Goal: Transaction & Acquisition: Purchase product/service

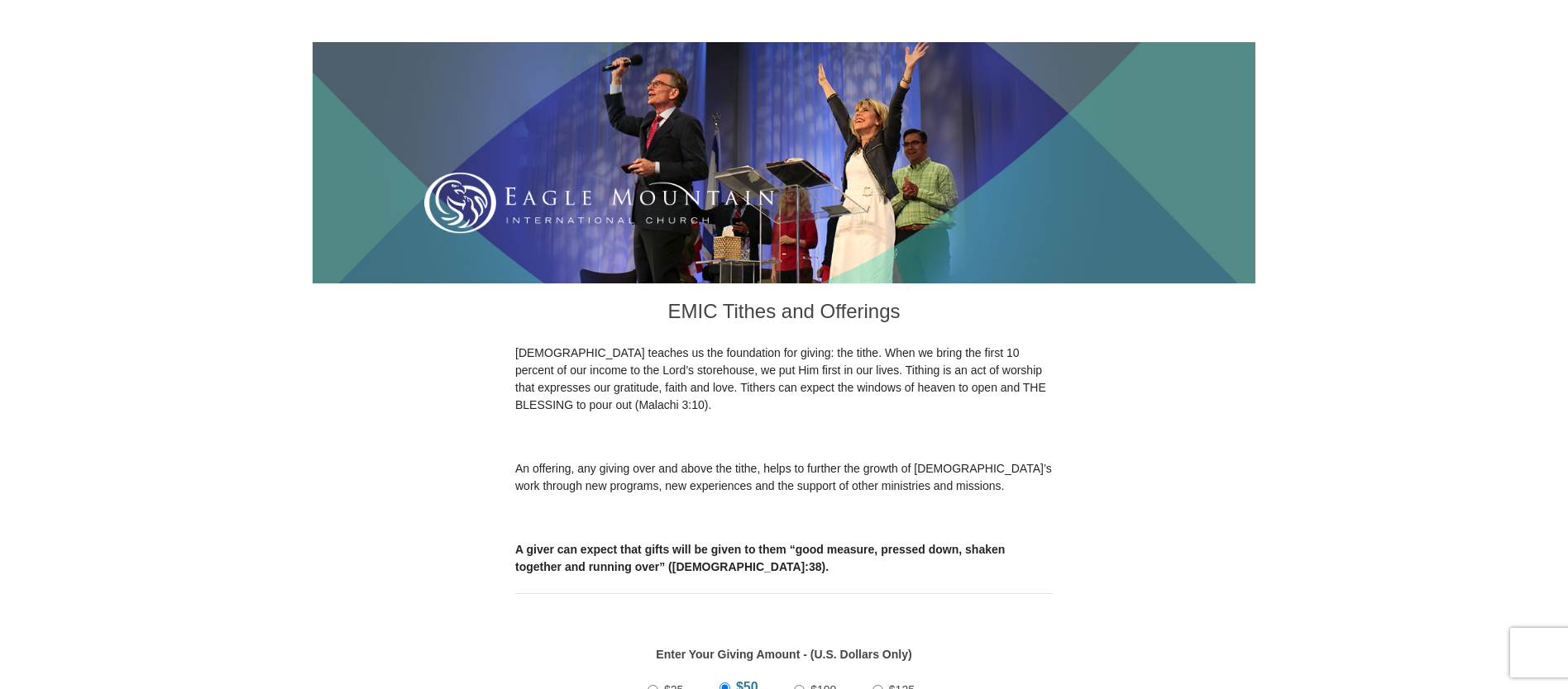
scroll to position [794, 0]
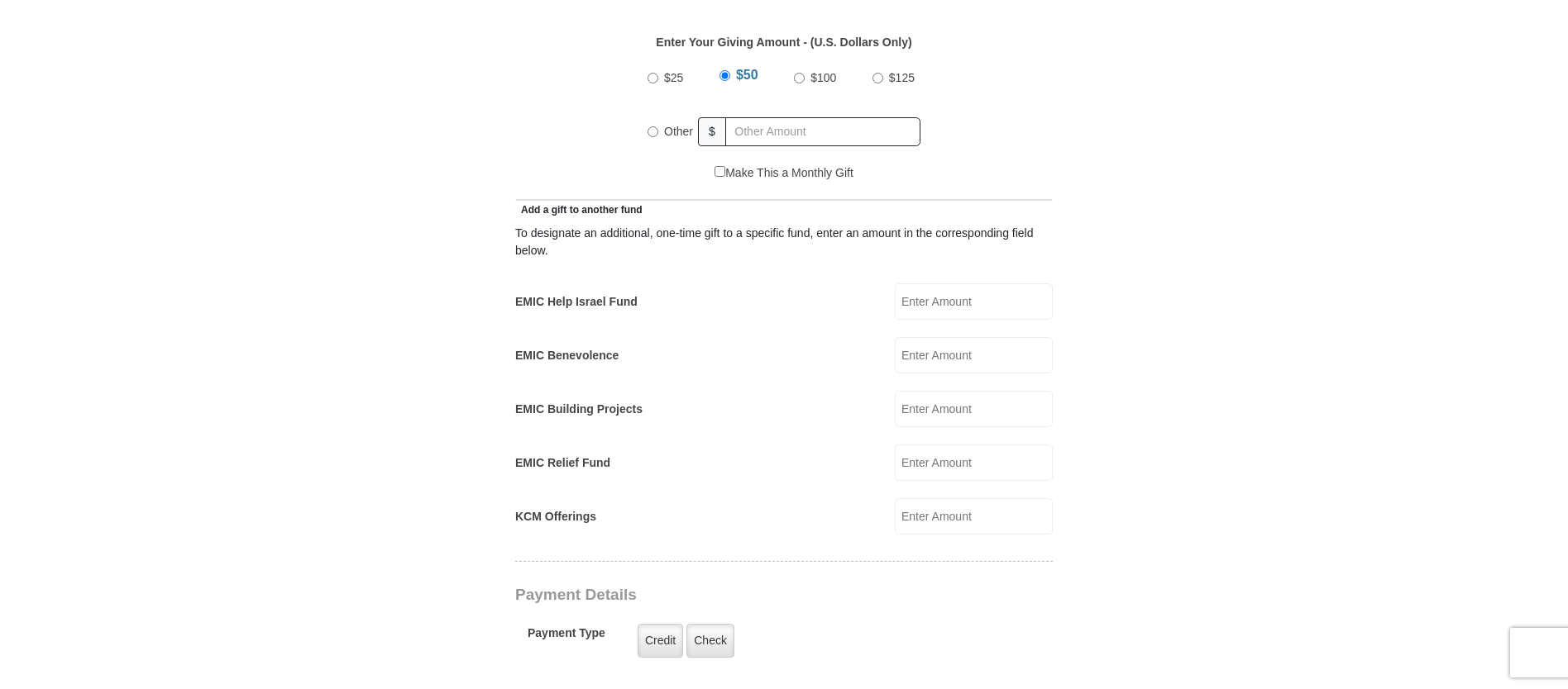
click at [651, 127] on input "Other" at bounding box center [653, 132] width 11 height 11
radio input "true"
type input "151.00"
click at [943, 395] on input "EMIC Building Projects" at bounding box center [974, 408] width 158 height 36
type input "25.00"
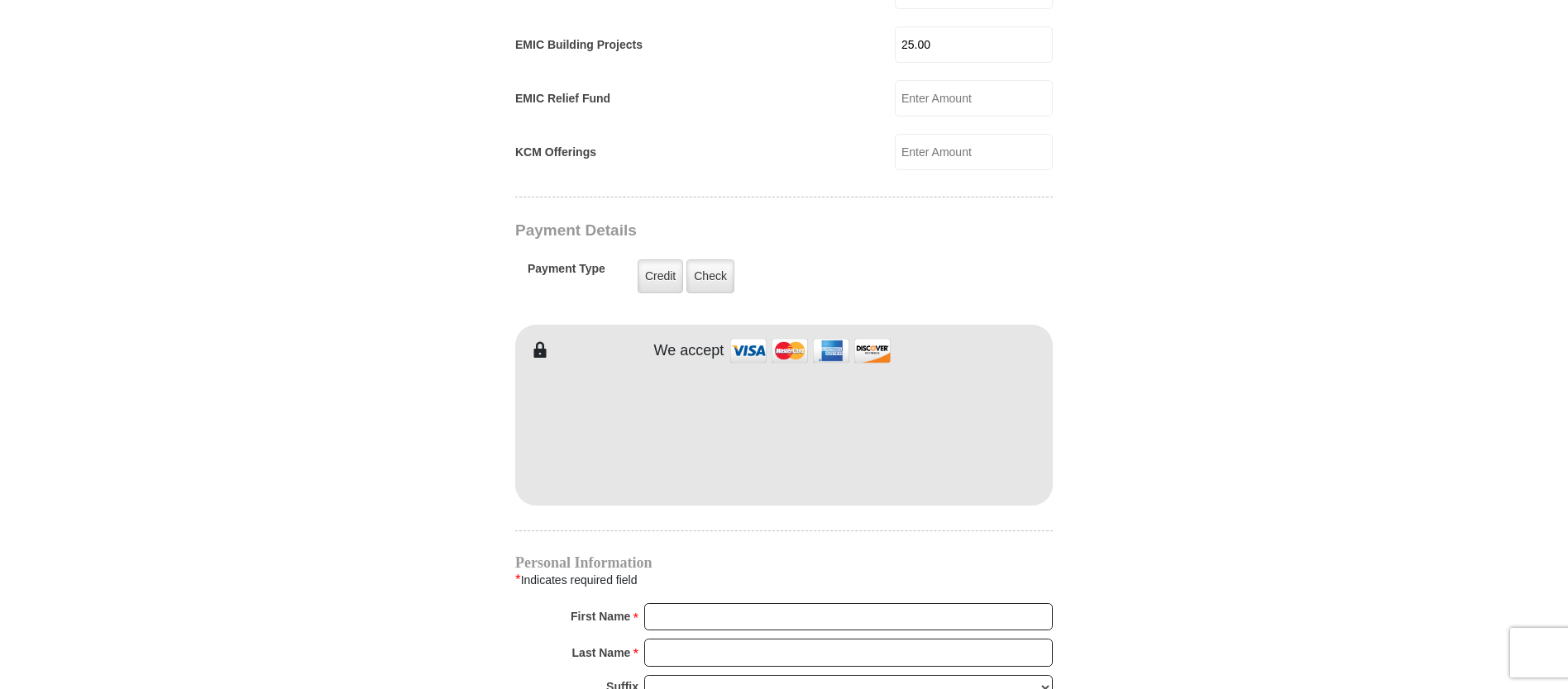
scroll to position [559, 0]
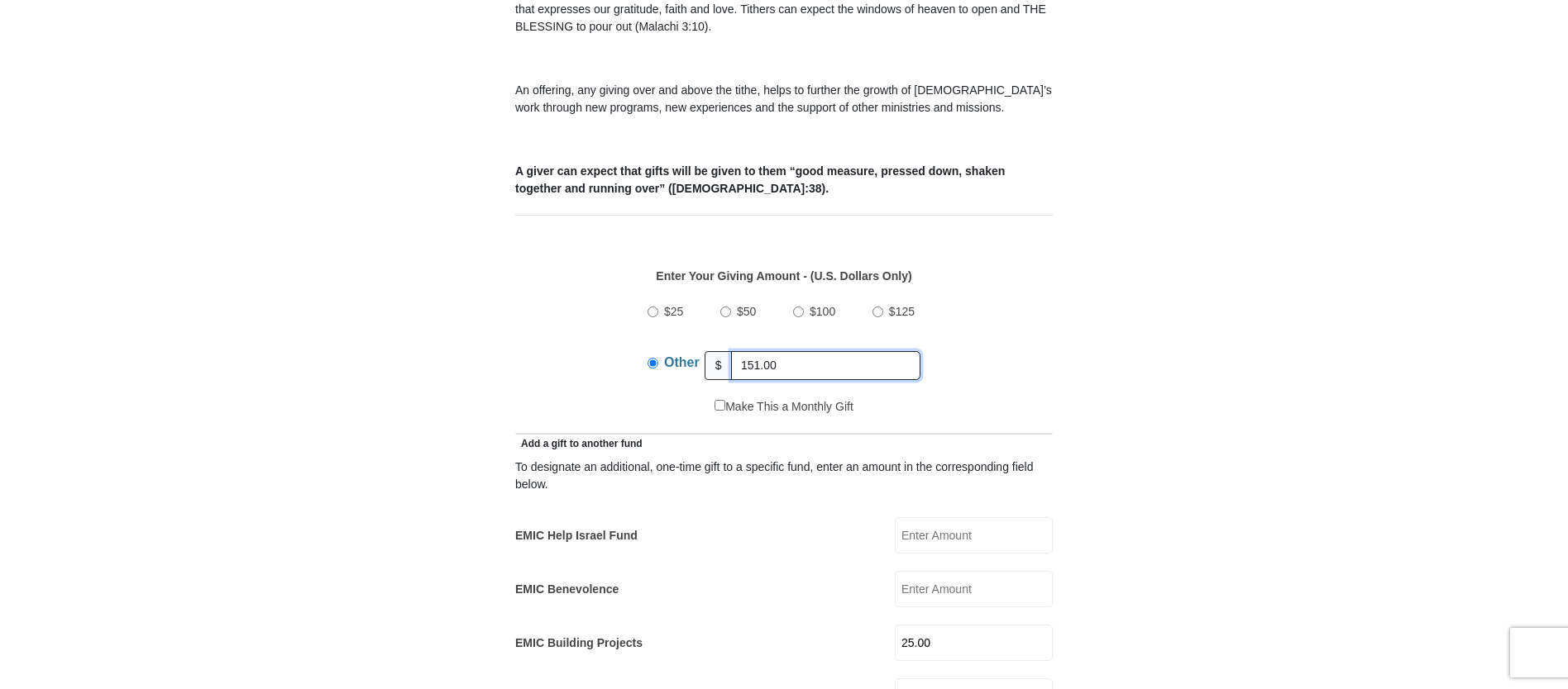
click at [790, 351] on input "151.00" at bounding box center [826, 365] width 189 height 29
type input "1"
type input "155.00"
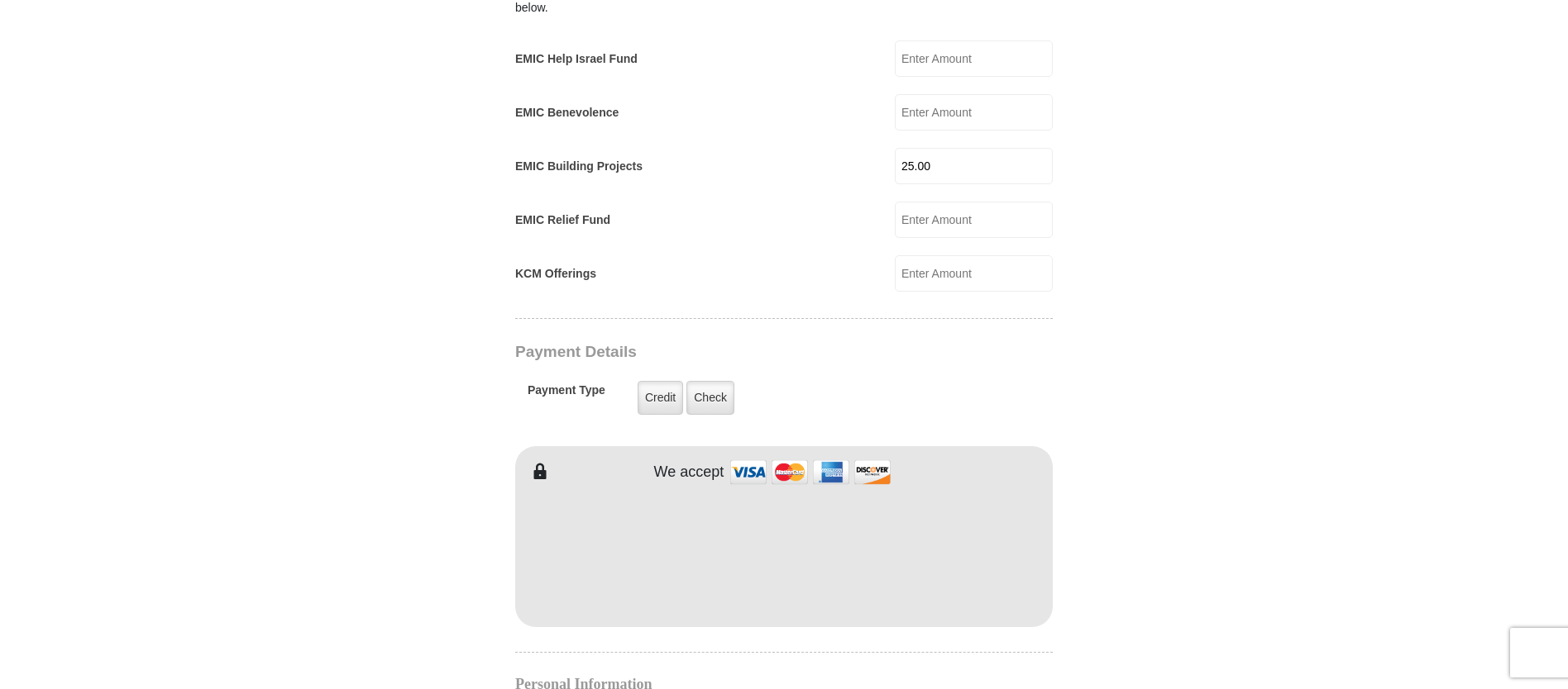
scroll to position [1067, 0]
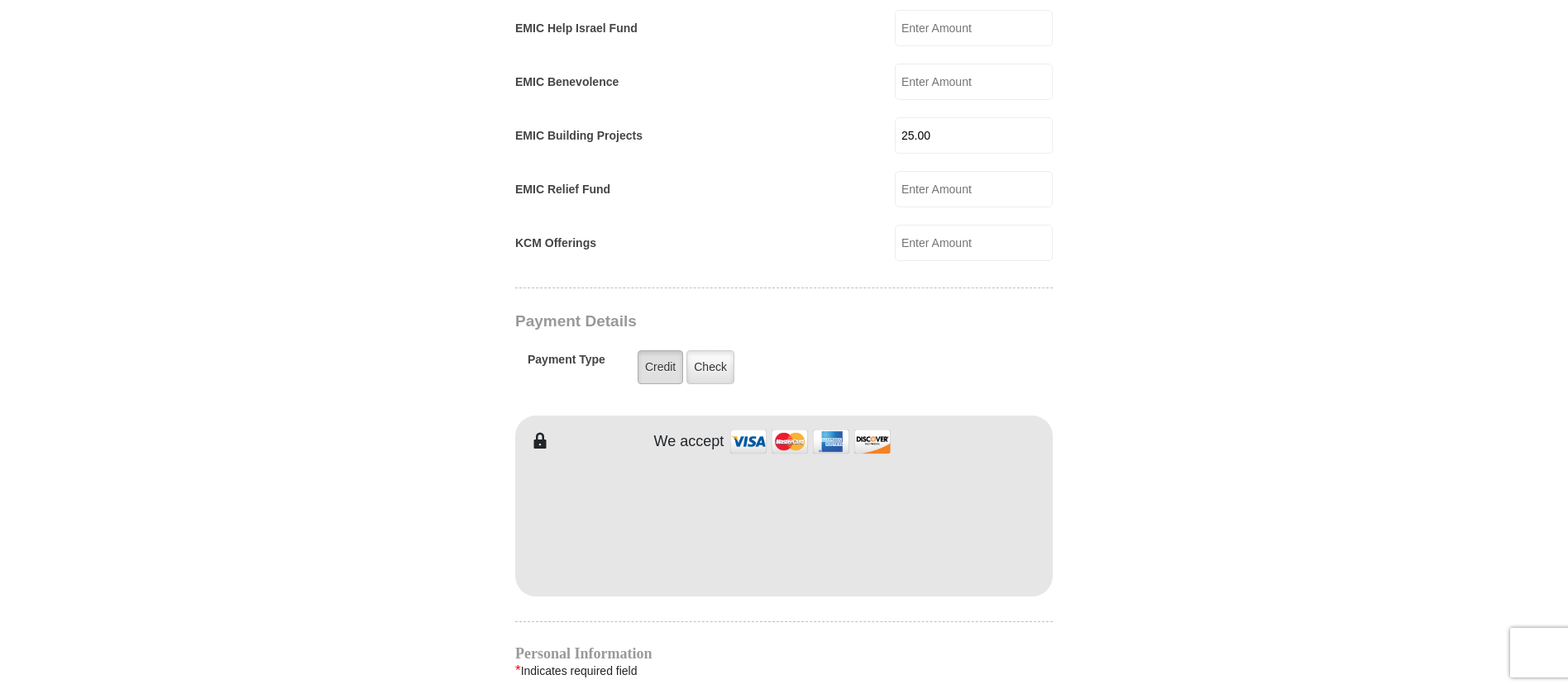
click at [661, 358] on label "Credit" at bounding box center [660, 367] width 45 height 34
click at [0, 0] on input "Credit" at bounding box center [0, 0] width 0 height 0
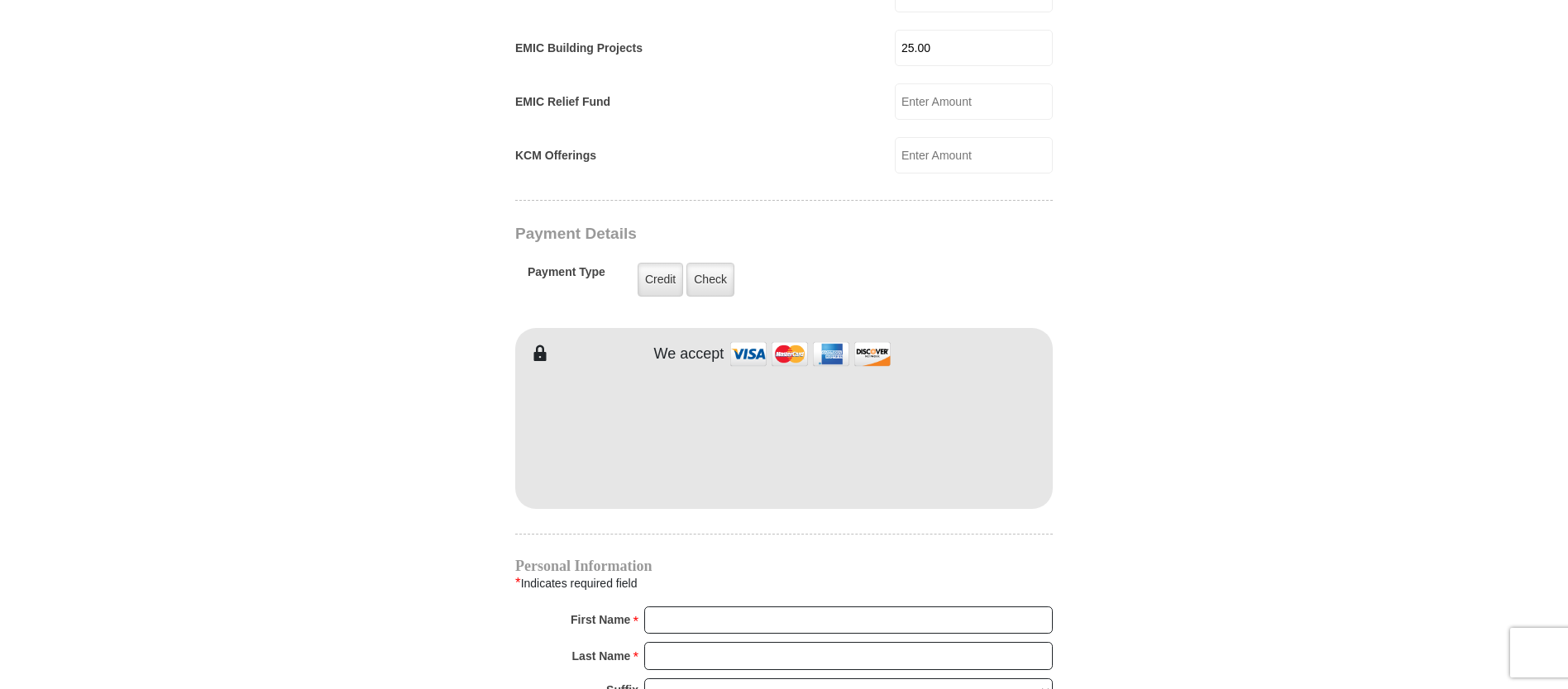
scroll to position [1158, 0]
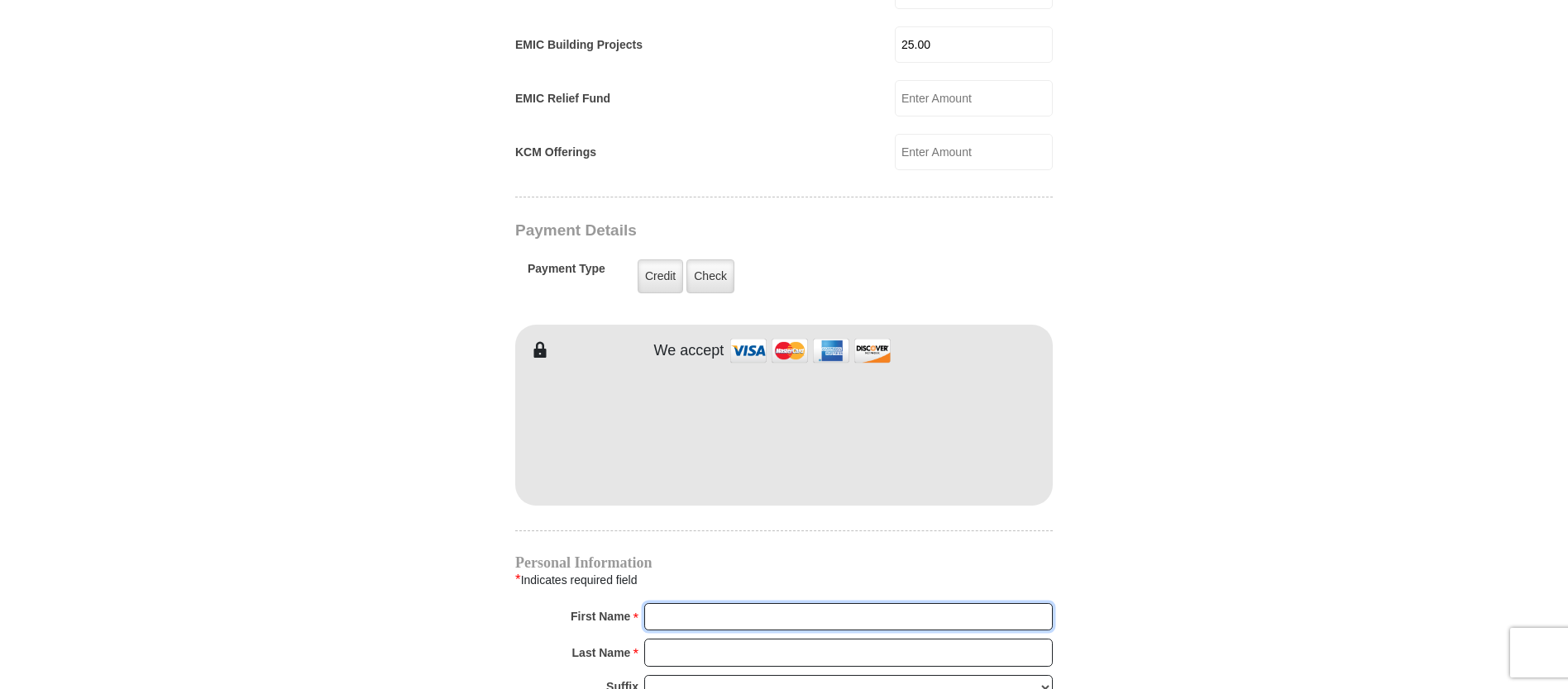
click at [693, 603] on input "First Name *" at bounding box center [848, 617] width 409 height 28
type input "[PERSON_NAME]"
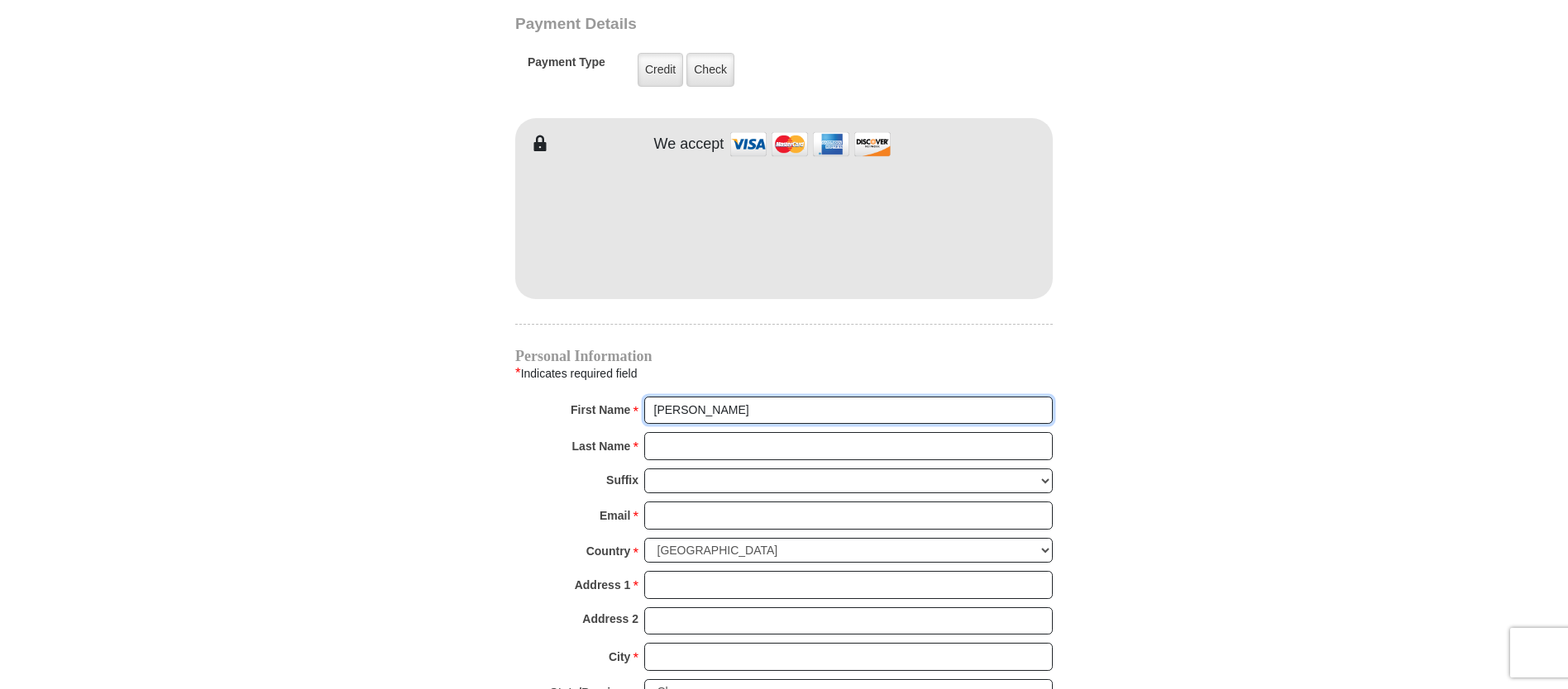
scroll to position [1451, 0]
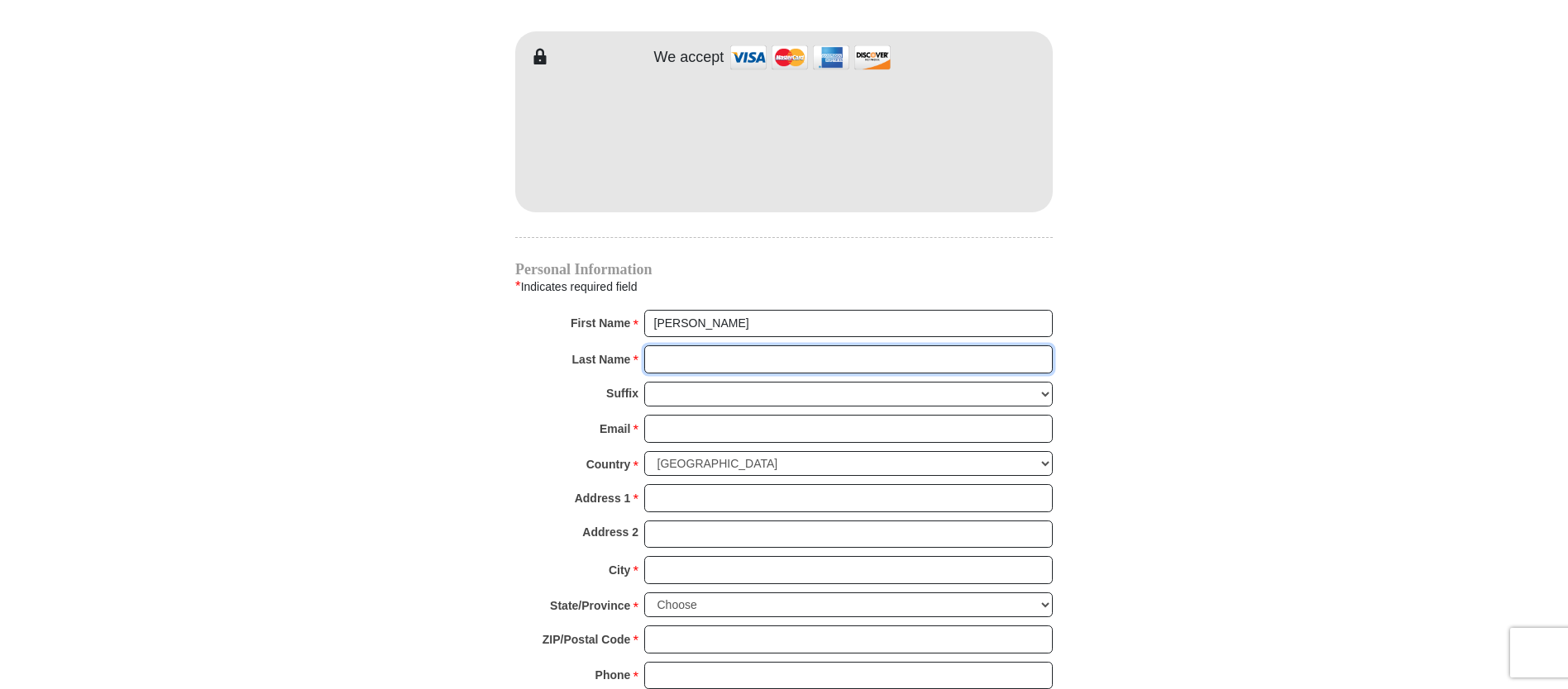
click at [680, 349] on input "Last Name *" at bounding box center [848, 359] width 409 height 28
type input "[PERSON_NAME]"
click at [693, 417] on input "Email *" at bounding box center [848, 429] width 409 height 28
type input "[EMAIL_ADDRESS][DOMAIN_NAME]"
type input "[STREET_ADDRESS]"
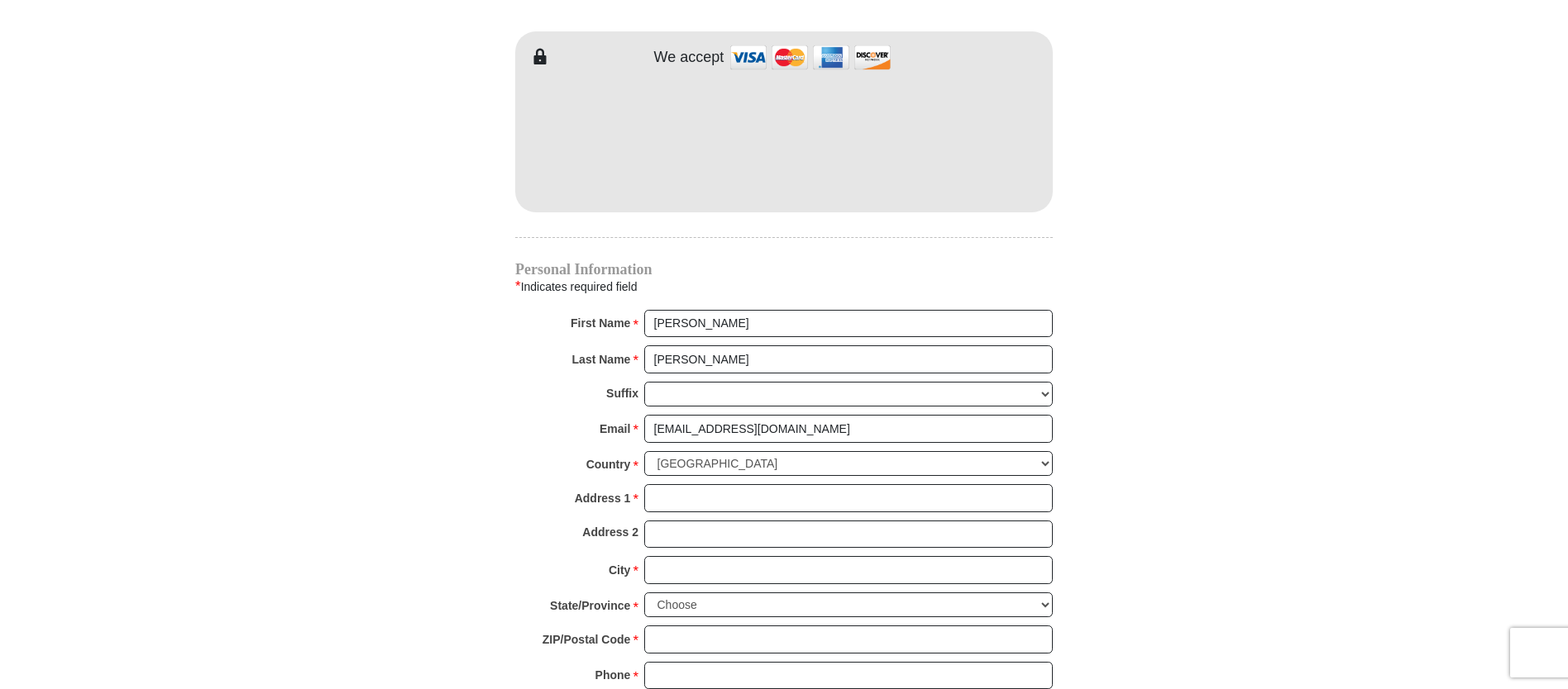
type input "[PERSON_NAME]"
select select "[GEOGRAPHIC_DATA]"
type input "76028"
type input "6823523453"
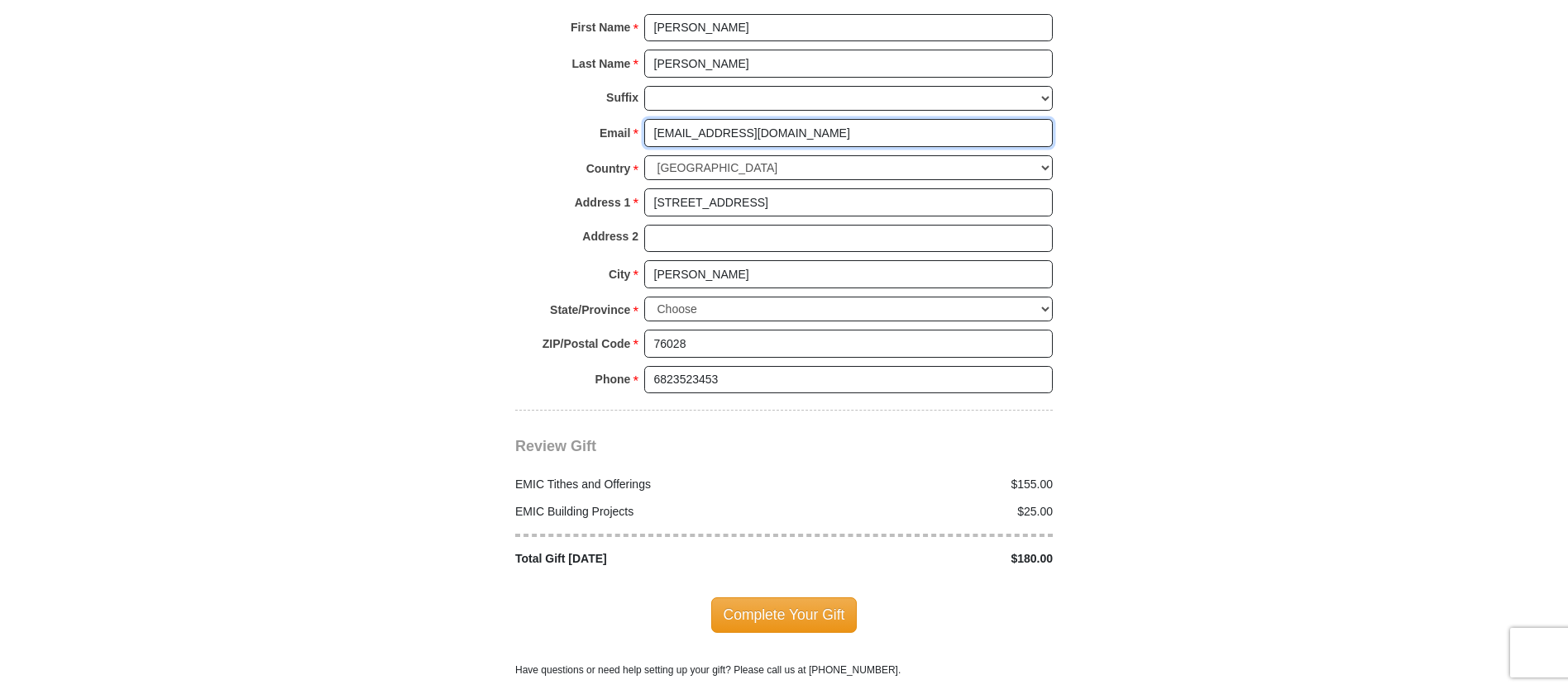
scroll to position [1754, 0]
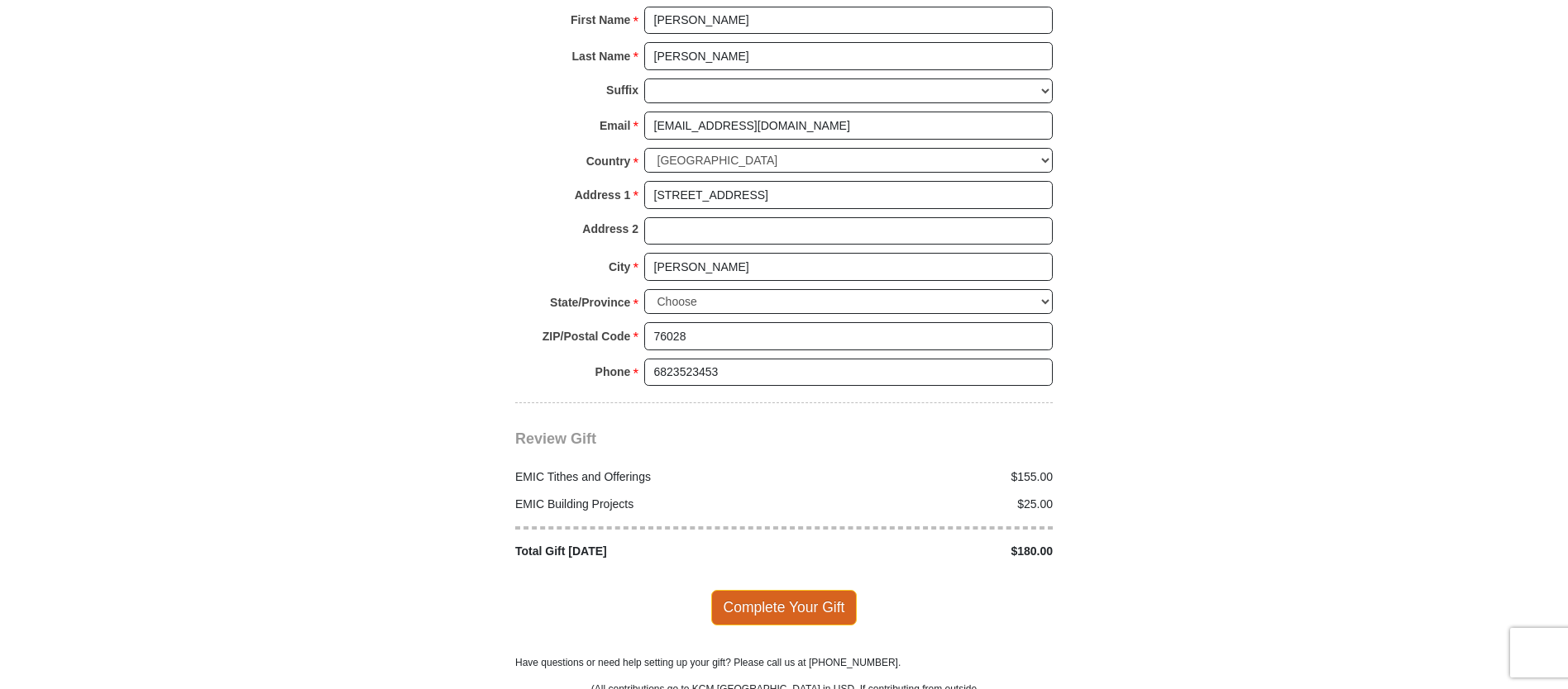
click at [796, 595] on span "Complete Your Gift" at bounding box center [784, 607] width 146 height 34
